Goal: Download file/media

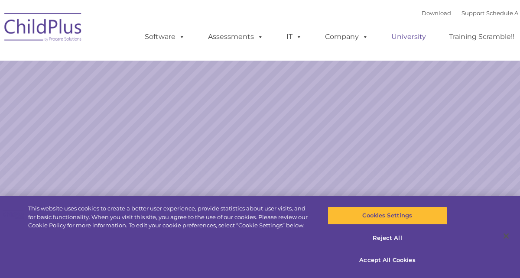
select select "MEDIUM"
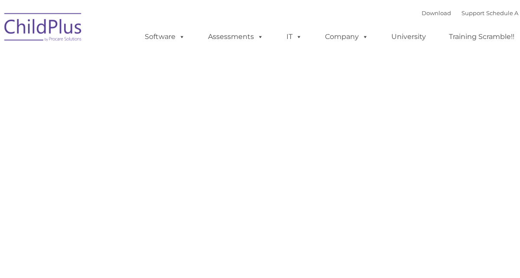
type input ""
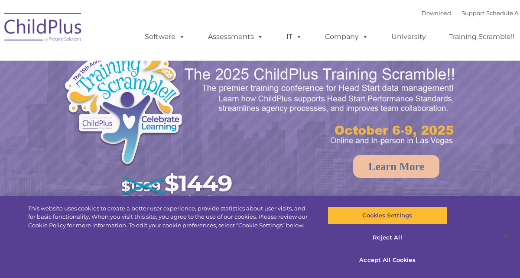
select select "MEDIUM"
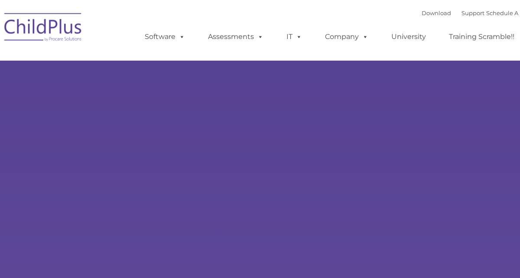
type input ""
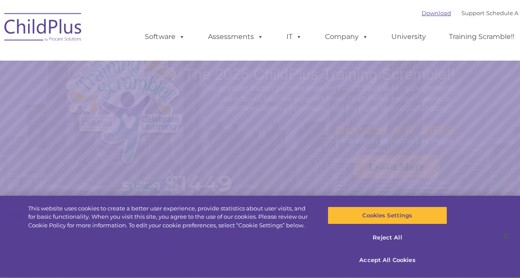
select select "MEDIUM"
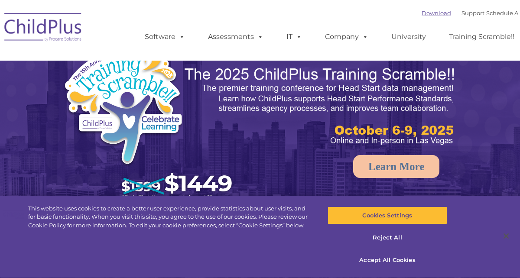
click at [422, 13] on link "Download" at bounding box center [436, 13] width 29 height 7
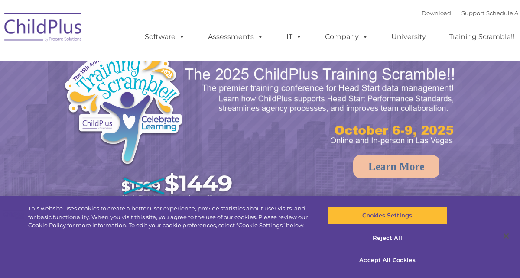
select select "MEDIUM"
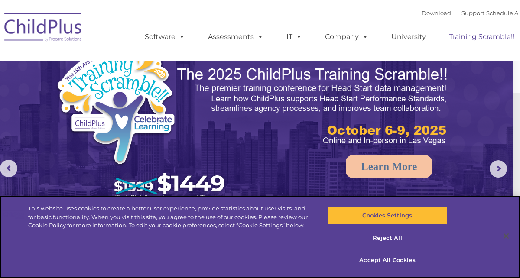
scroll to position [0, 10]
